Goal: Information Seeking & Learning: Learn about a topic

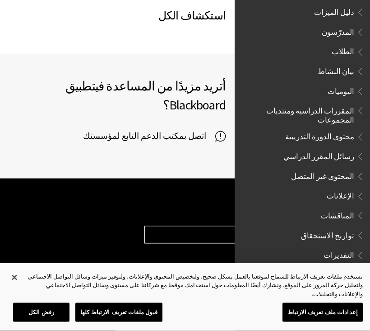
scroll to position [723, 0]
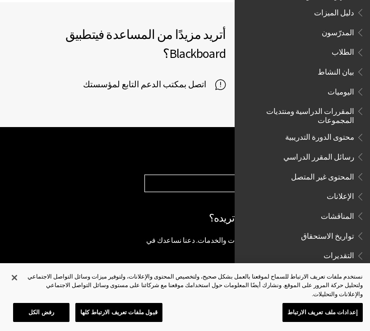
click at [209, 175] on select "Choose your product... Ally تطبيق Blackboard Blackboard Data Collaborate Commun…" at bounding box center [253, 183] width 216 height 17
select select "/ar-sa/Blackboard_App"
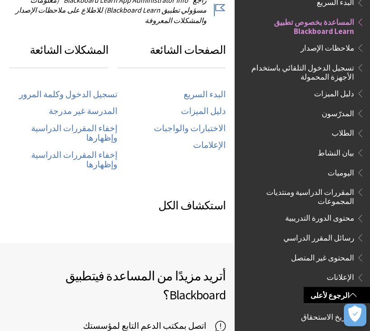
scroll to position [486, 0]
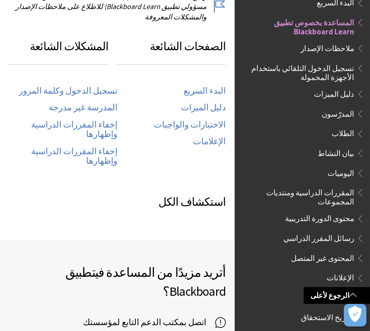
click at [52, 86] on link "تسجيل الدخول وكلمة المرور" at bounding box center [68, 91] width 98 height 10
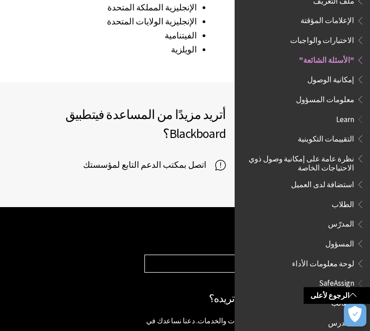
scroll to position [1551, 0]
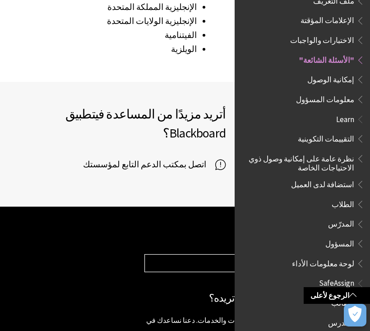
click at [358, 197] on span "Book outline for Blackboard Learn Help" at bounding box center [359, 202] width 9 height 11
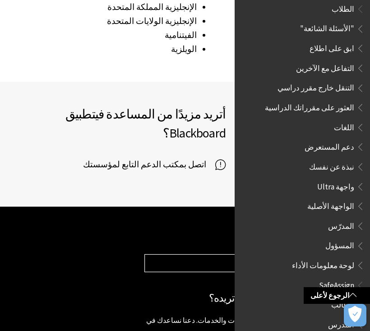
scroll to position [663, 0]
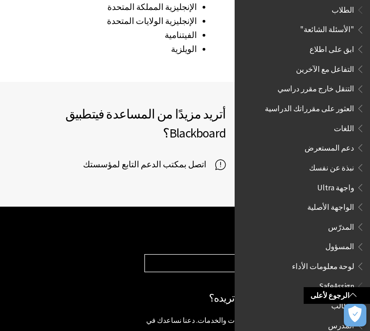
click at [359, 322] on icon "فتح التفضيلات" at bounding box center [355, 313] width 13 height 17
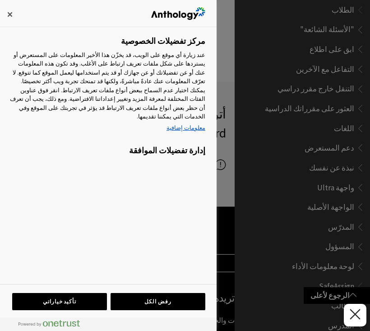
click at [360, 316] on button "إغلاق التفضيلات" at bounding box center [355, 315] width 23 height 23
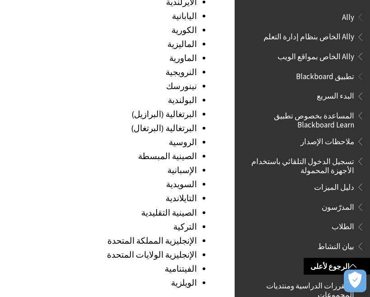
scroll to position [1301, 0]
